Goal: Information Seeking & Learning: Learn about a topic

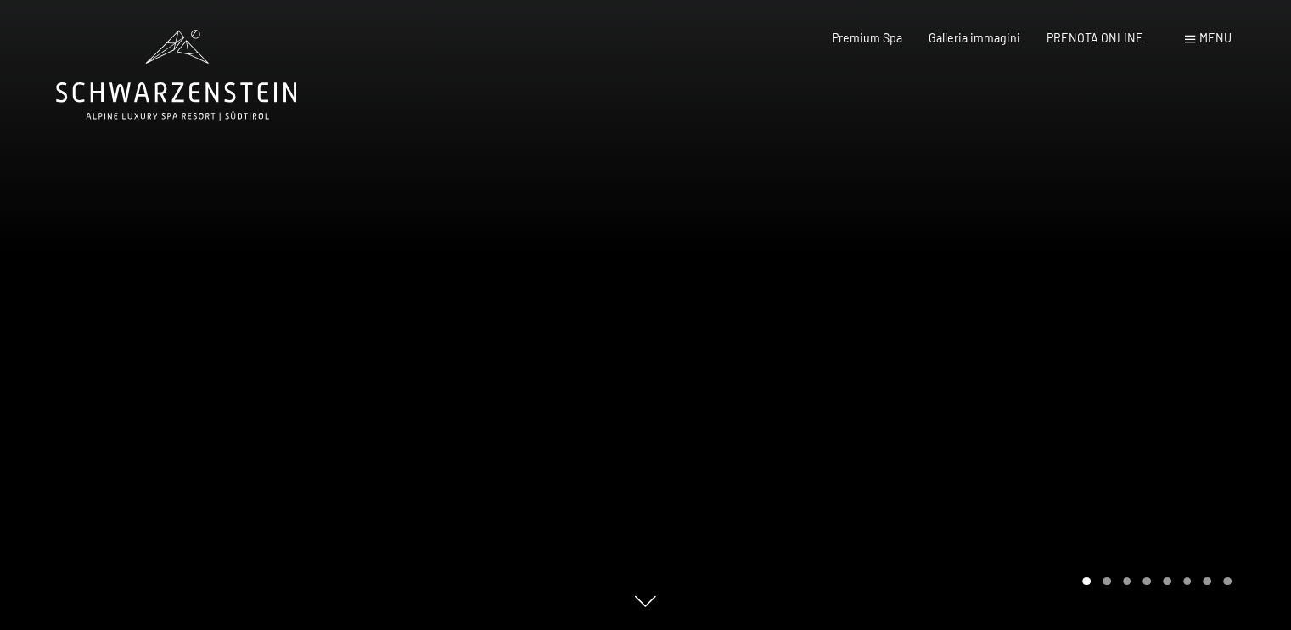
click at [1205, 38] on span "Menu" at bounding box center [1215, 38] width 32 height 14
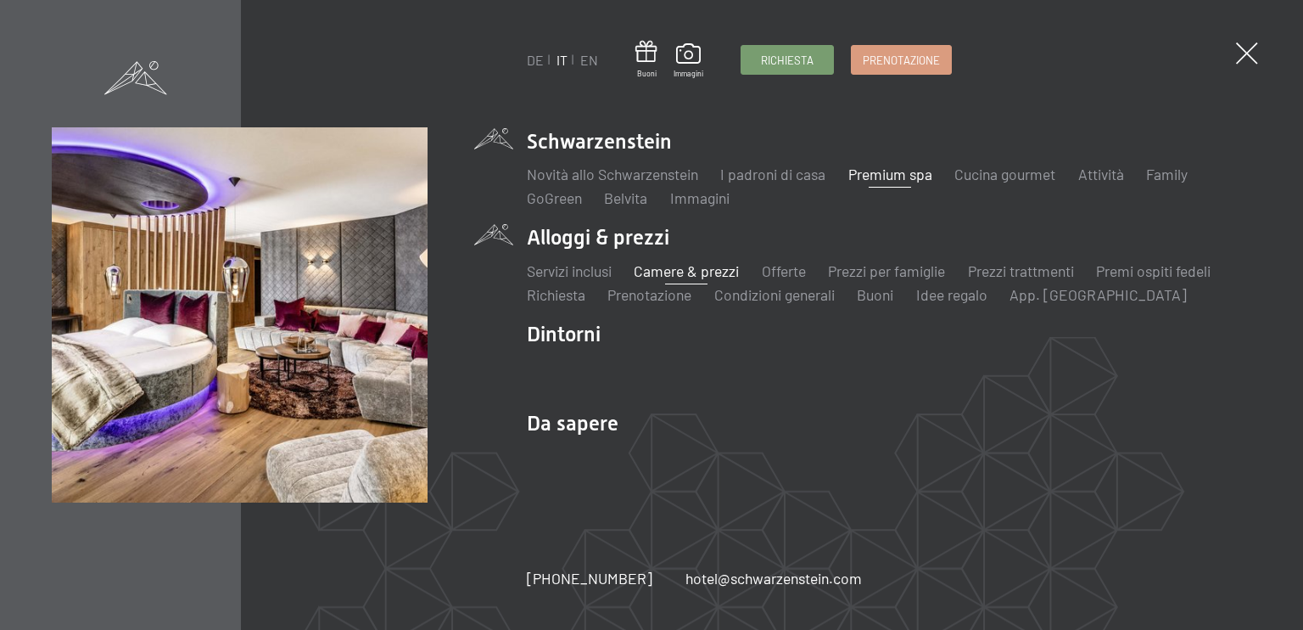
click at [692, 271] on link "Camere & prezzi" at bounding box center [686, 270] width 105 height 19
click at [879, 275] on link "Prezzi per famiglie" at bounding box center [886, 270] width 117 height 19
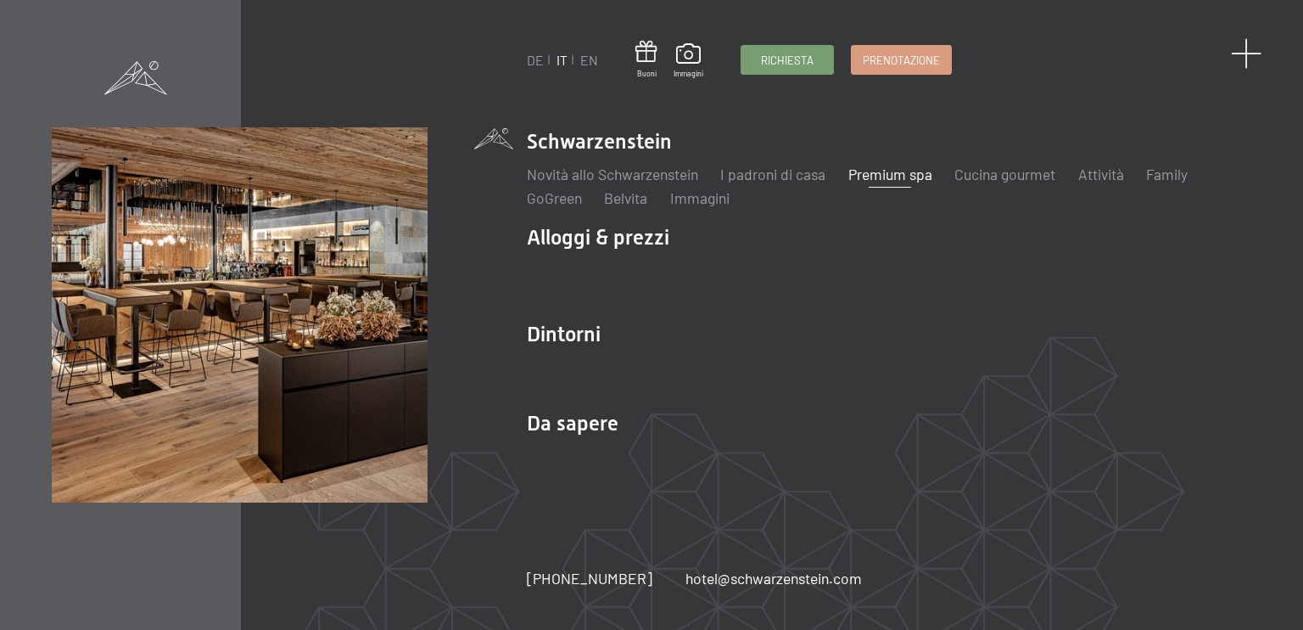
click at [1250, 50] on span at bounding box center [1246, 53] width 31 height 31
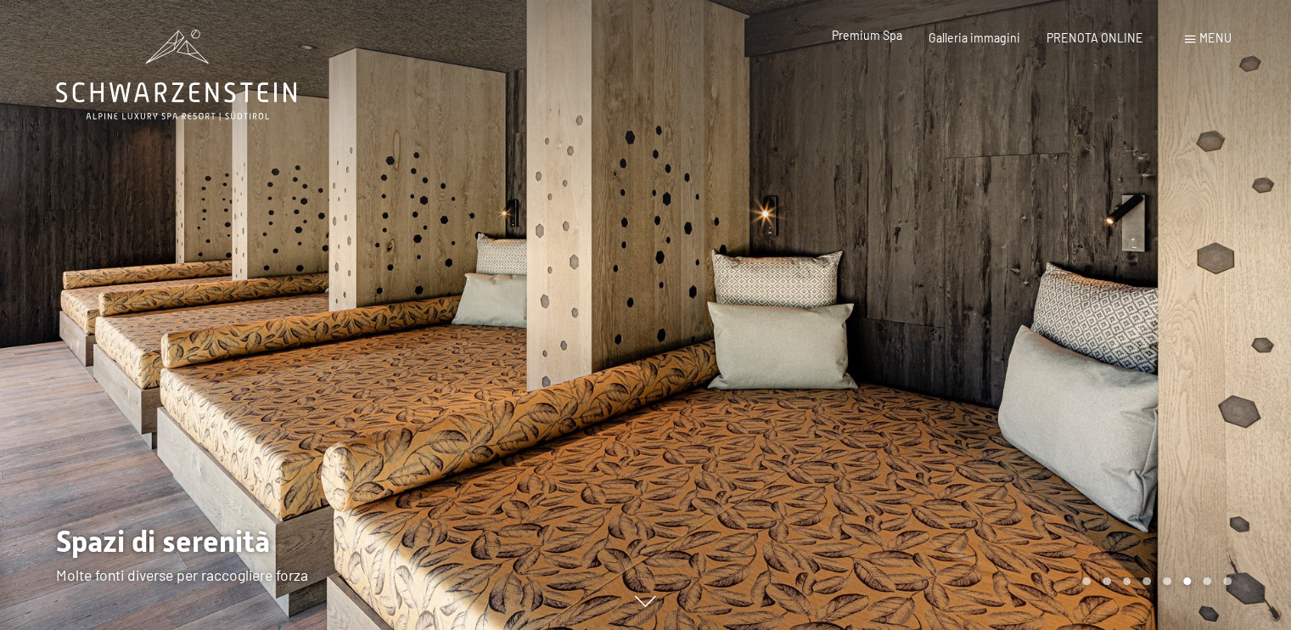
click at [887, 36] on span "Premium Spa" at bounding box center [867, 35] width 70 height 14
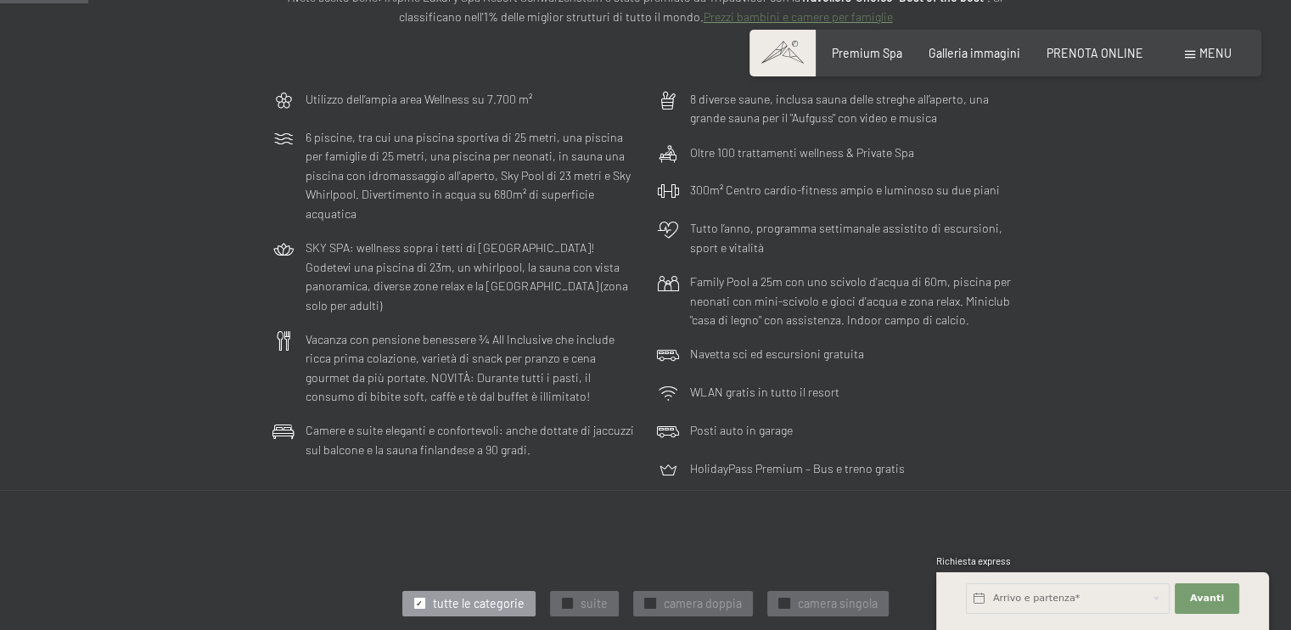
scroll to position [339, 0]
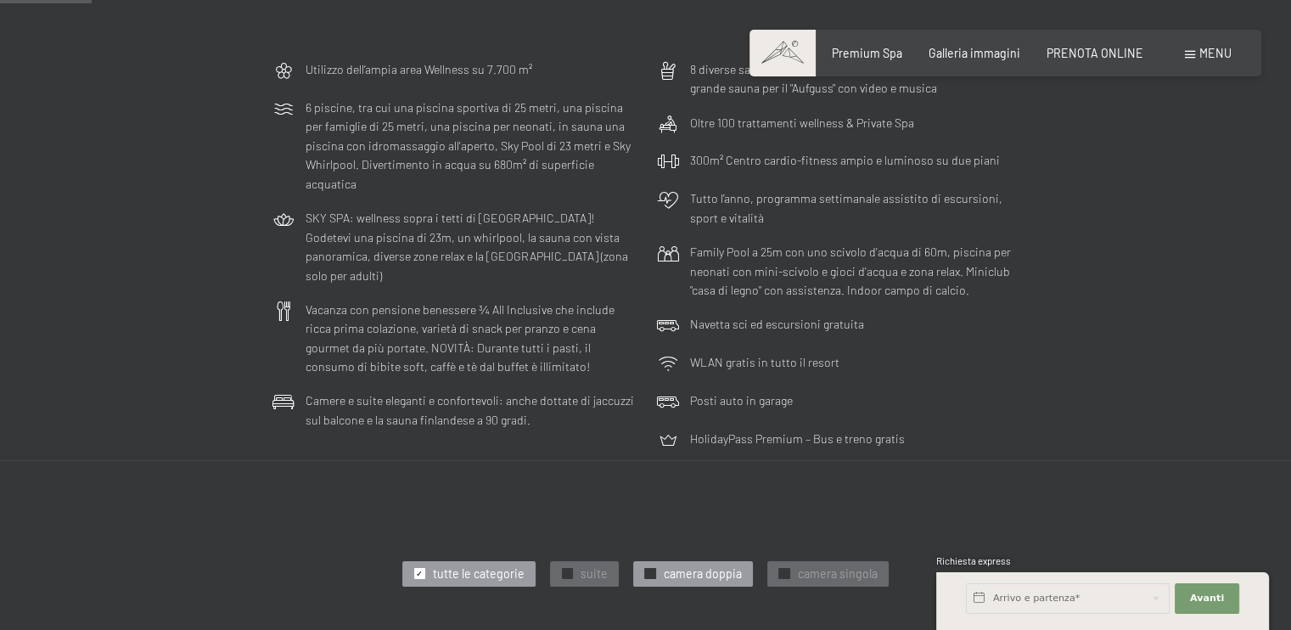
click at [700, 570] on span "camera doppia" at bounding box center [702, 573] width 78 height 17
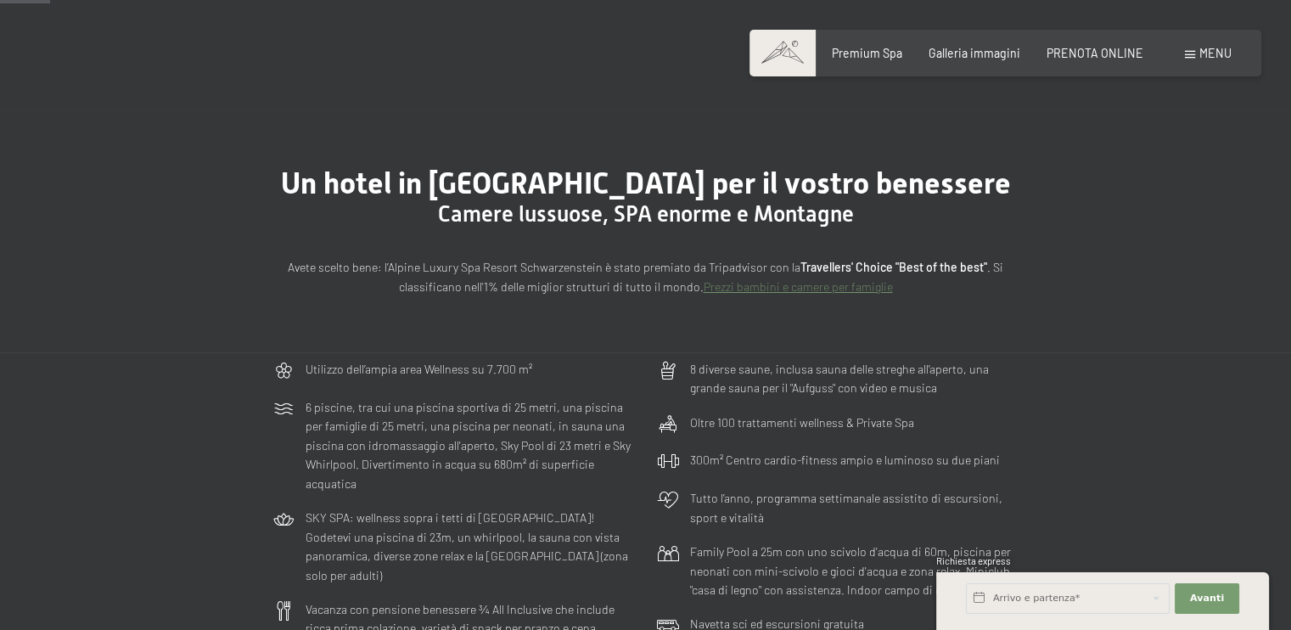
scroll to position [0, 0]
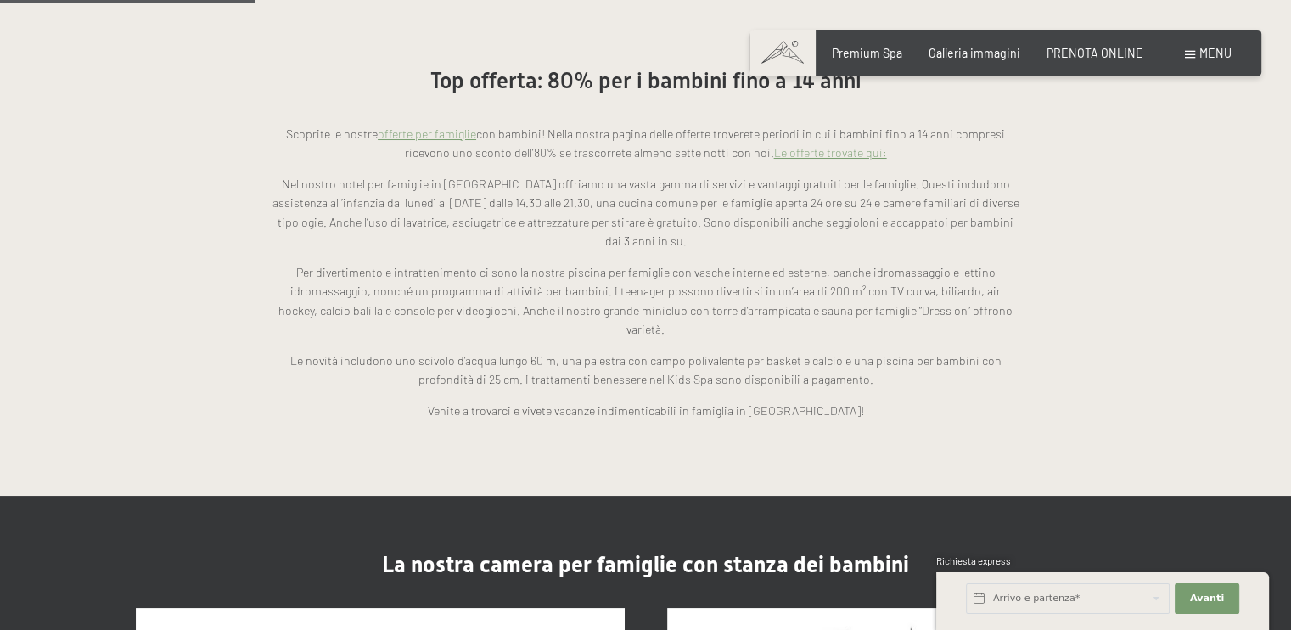
scroll to position [1188, 0]
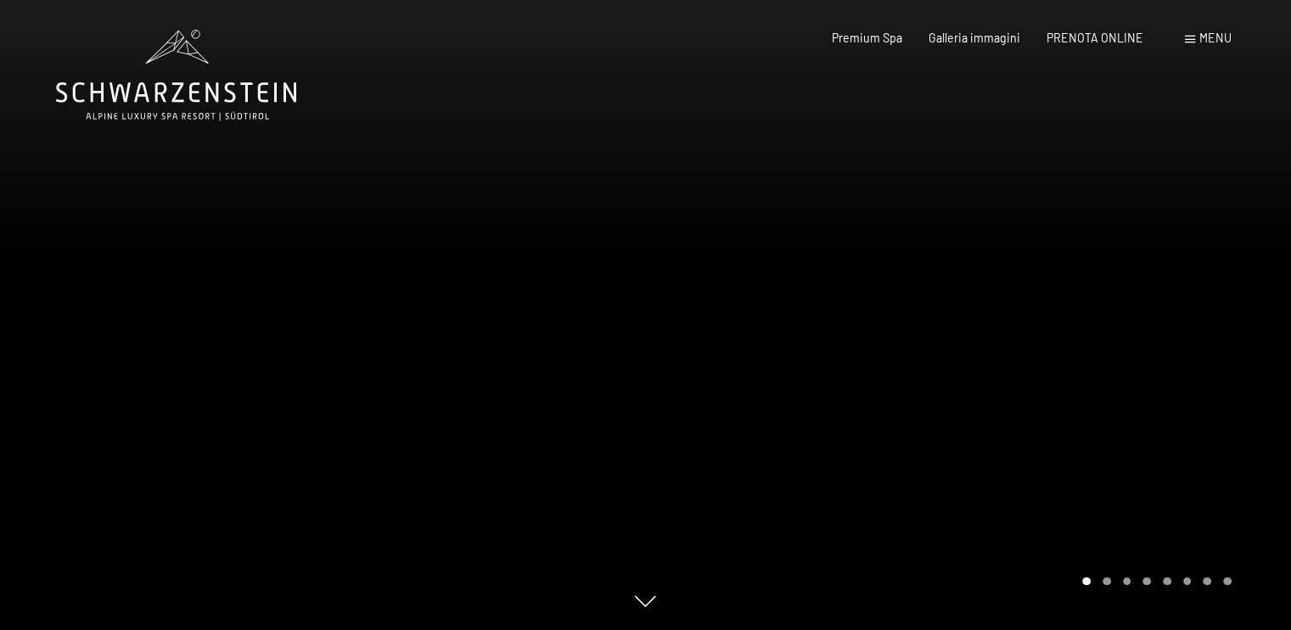
click at [224, 93] on icon at bounding box center [176, 75] width 240 height 91
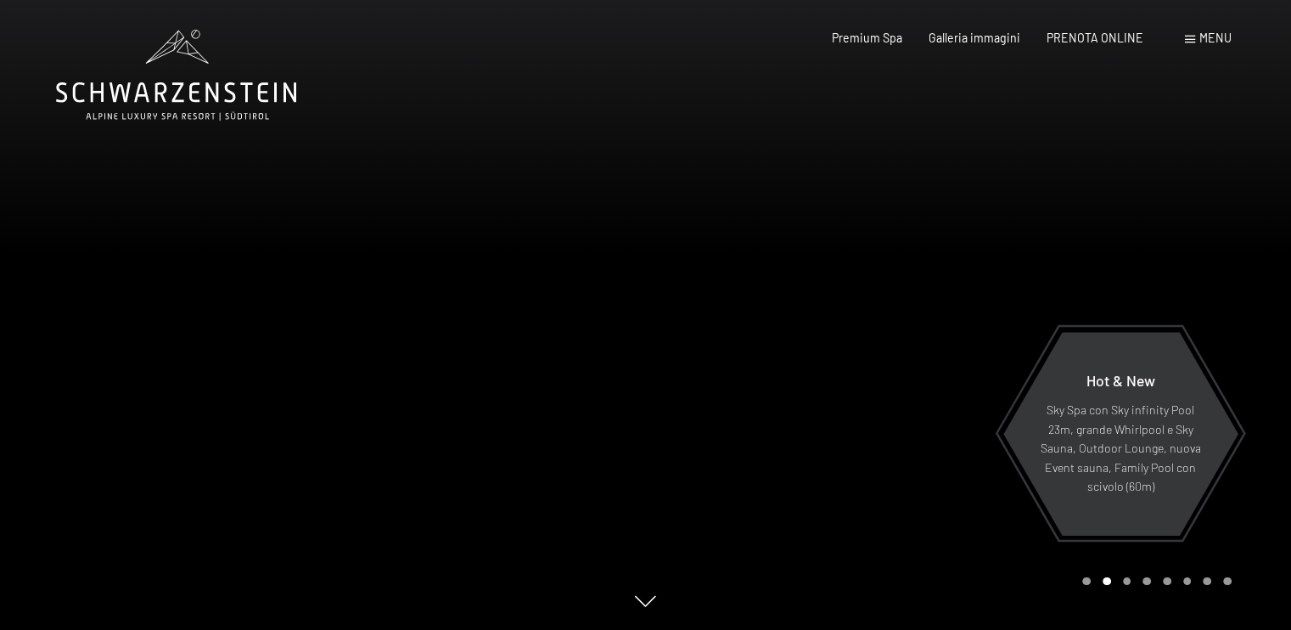
click at [1212, 43] on span "Menu" at bounding box center [1215, 38] width 32 height 14
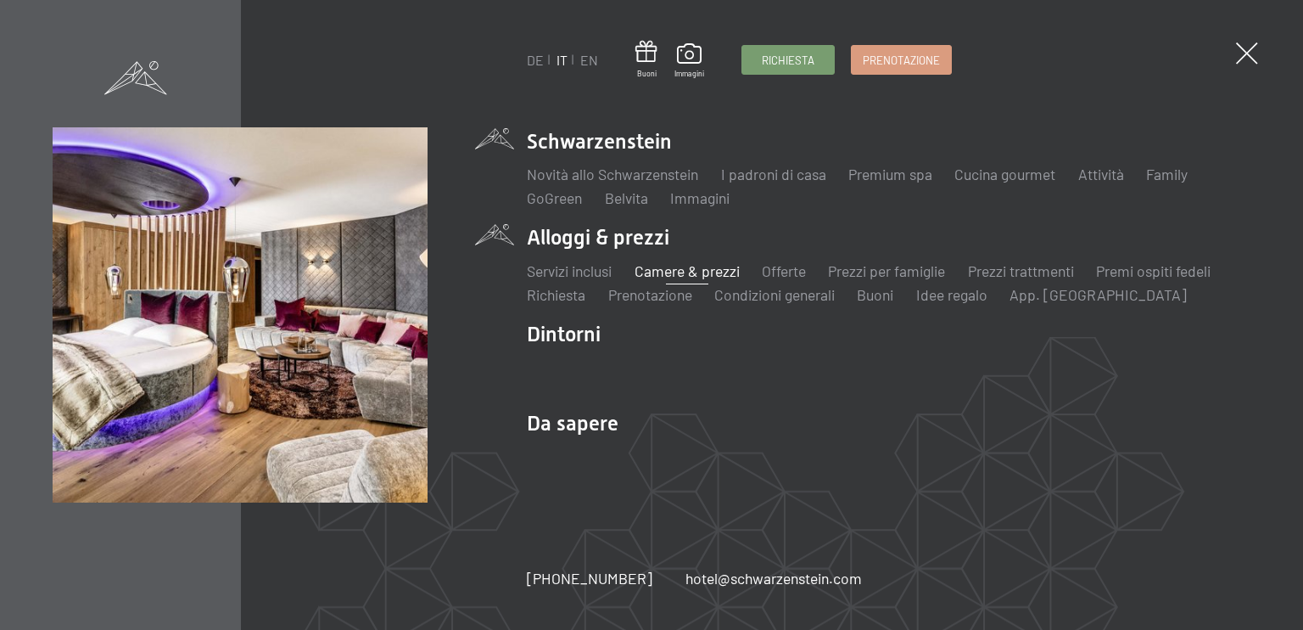
click at [684, 268] on link "Camere & prezzi" at bounding box center [686, 270] width 105 height 19
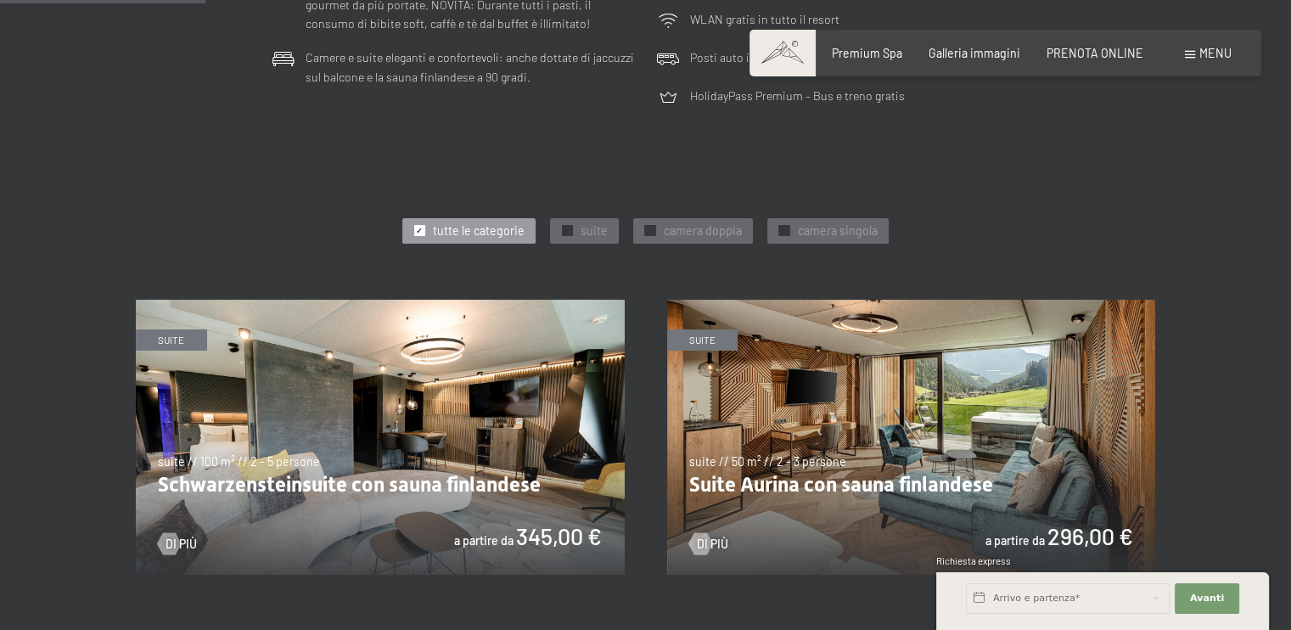
scroll to position [594, 0]
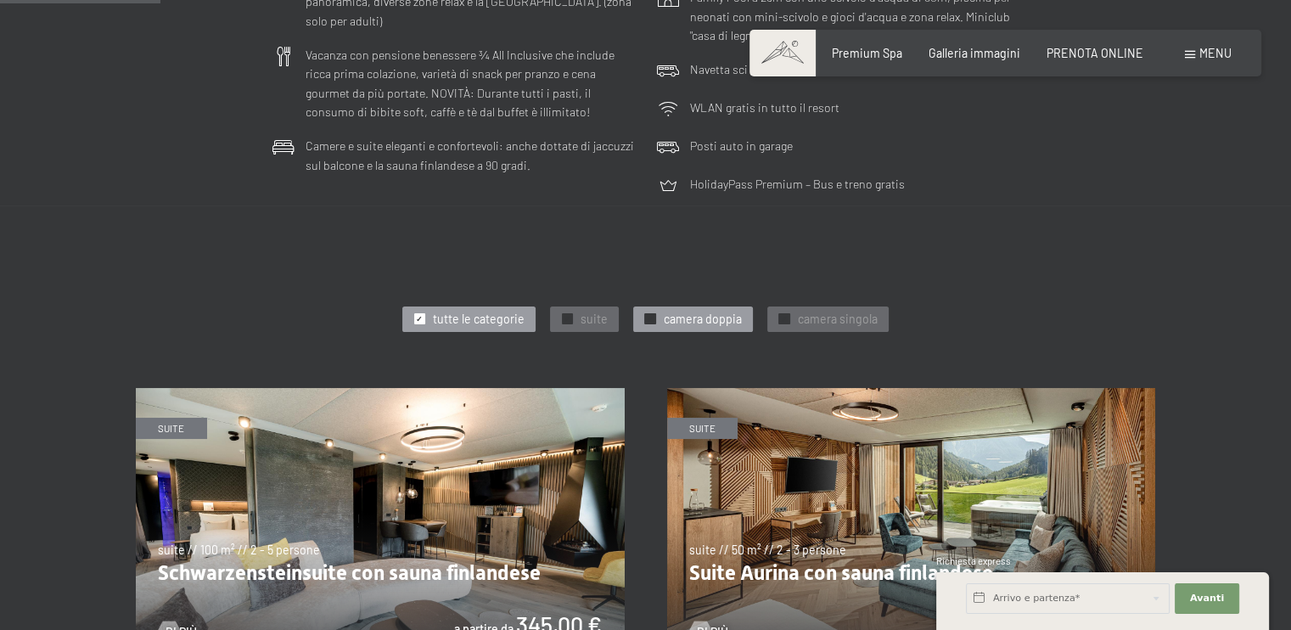
click at [709, 326] on span "camera doppia" at bounding box center [702, 319] width 78 height 17
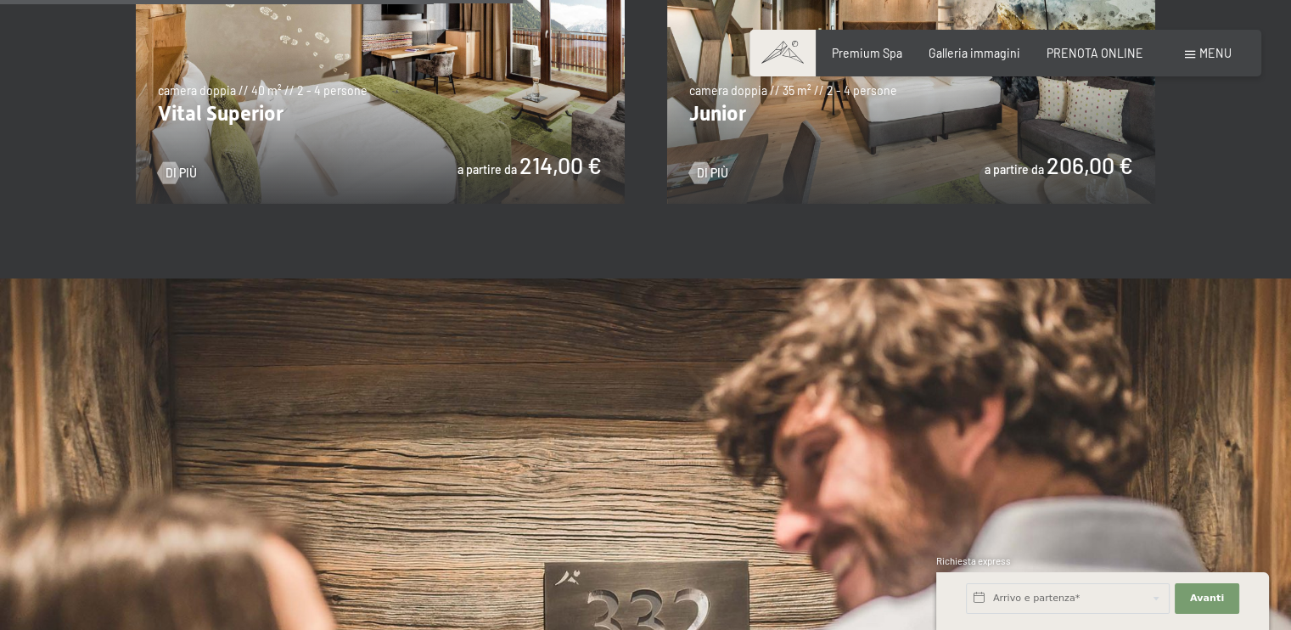
scroll to position [1188, 0]
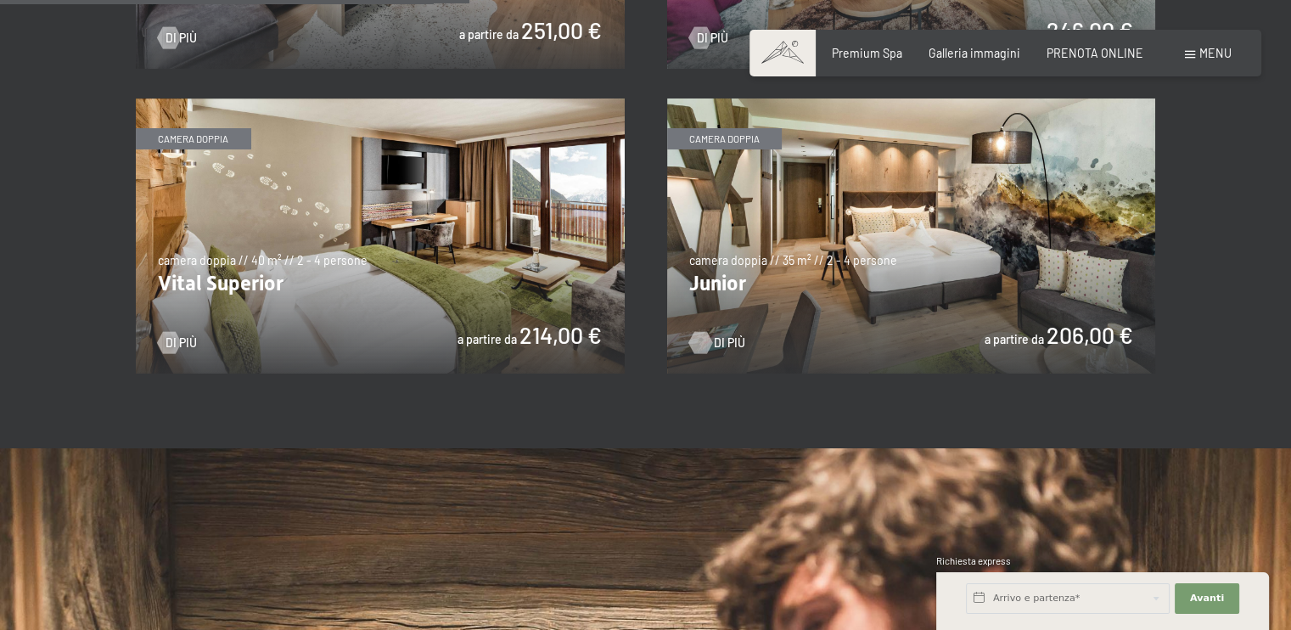
click at [699, 340] on div at bounding box center [699, 342] width 13 height 22
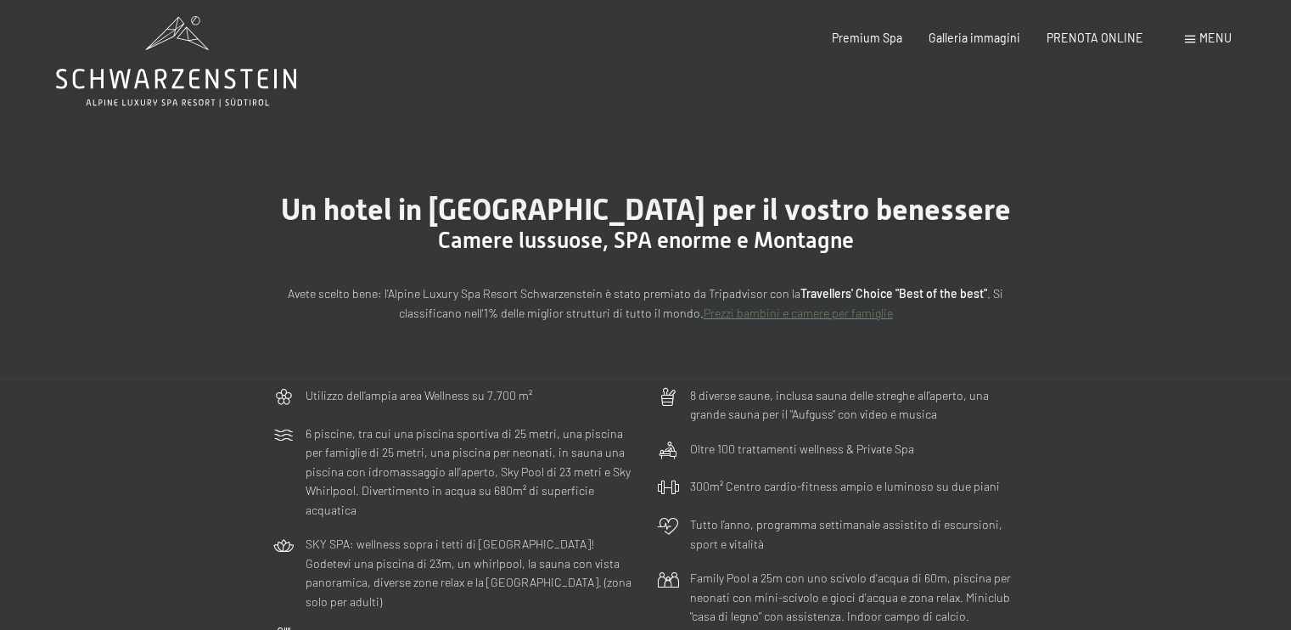
scroll to position [0, 0]
